Goal: Task Accomplishment & Management: Use online tool/utility

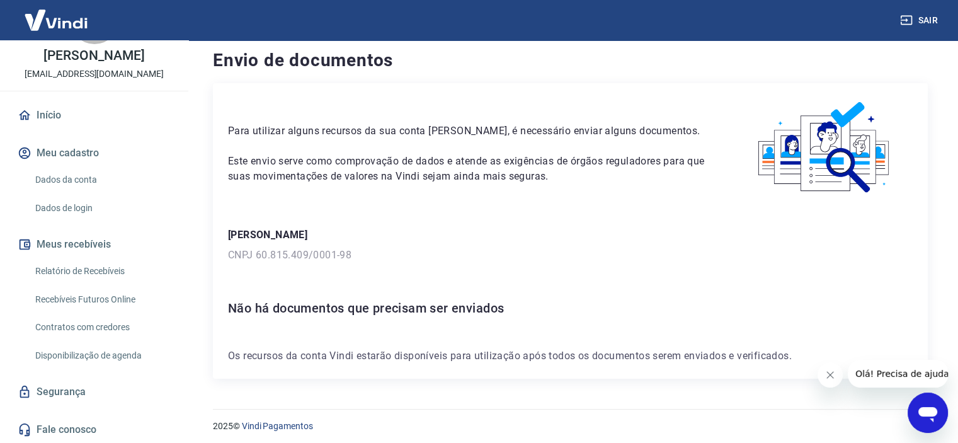
scroll to position [13, 0]
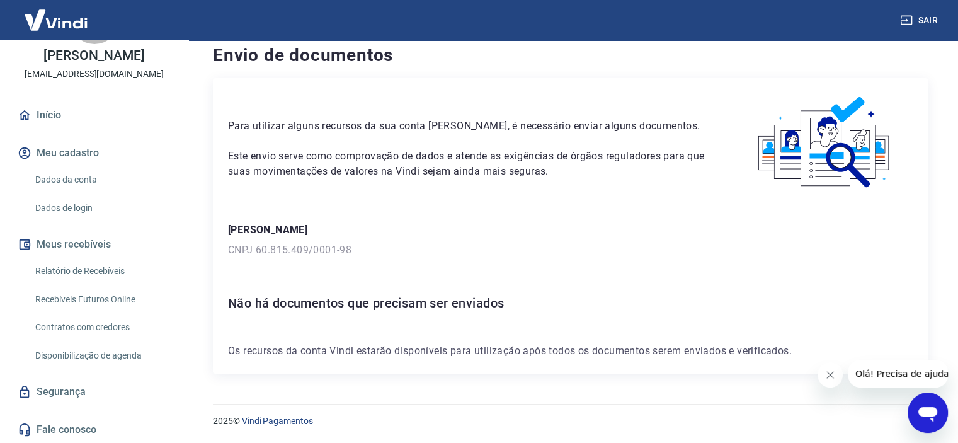
click at [97, 269] on link "Relatório de Recebíveis" at bounding box center [101, 271] width 143 height 26
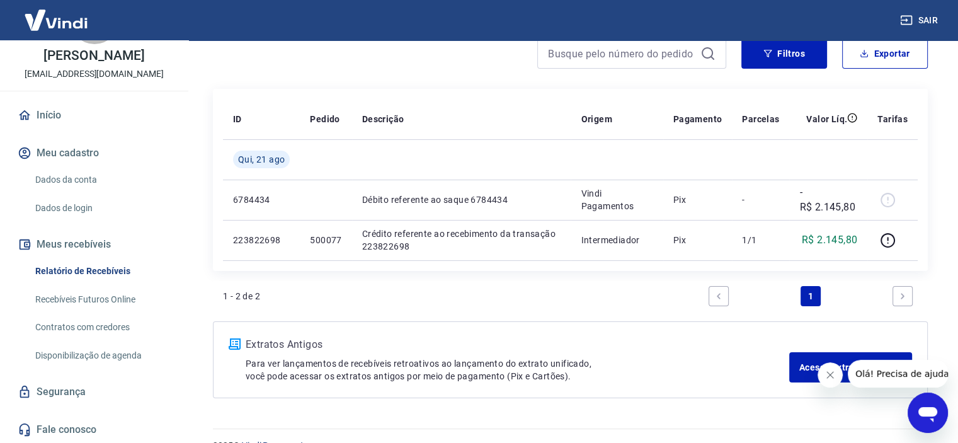
scroll to position [142, 0]
